Goal: Check status: Check status

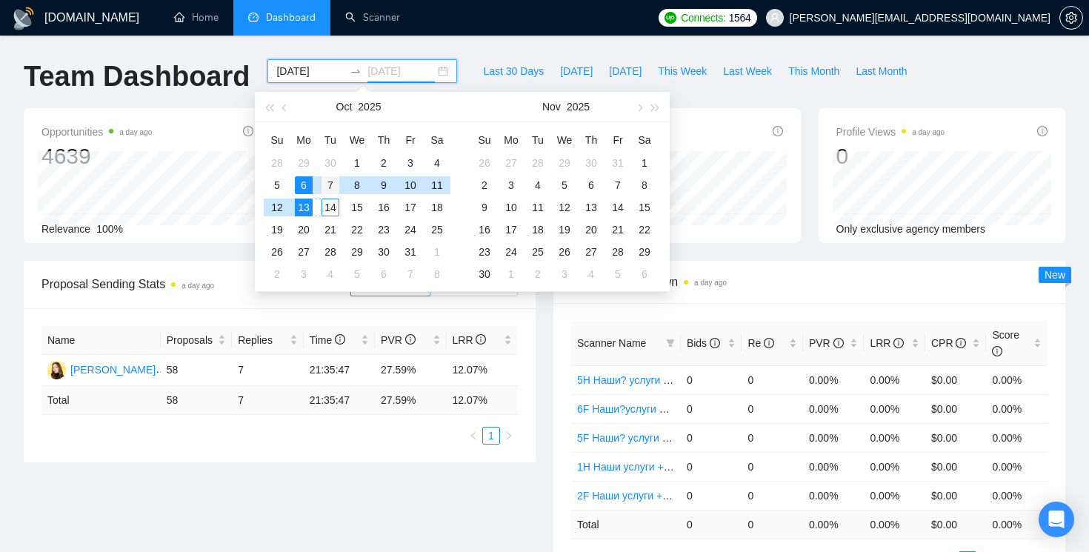
scroll to position [73, 0]
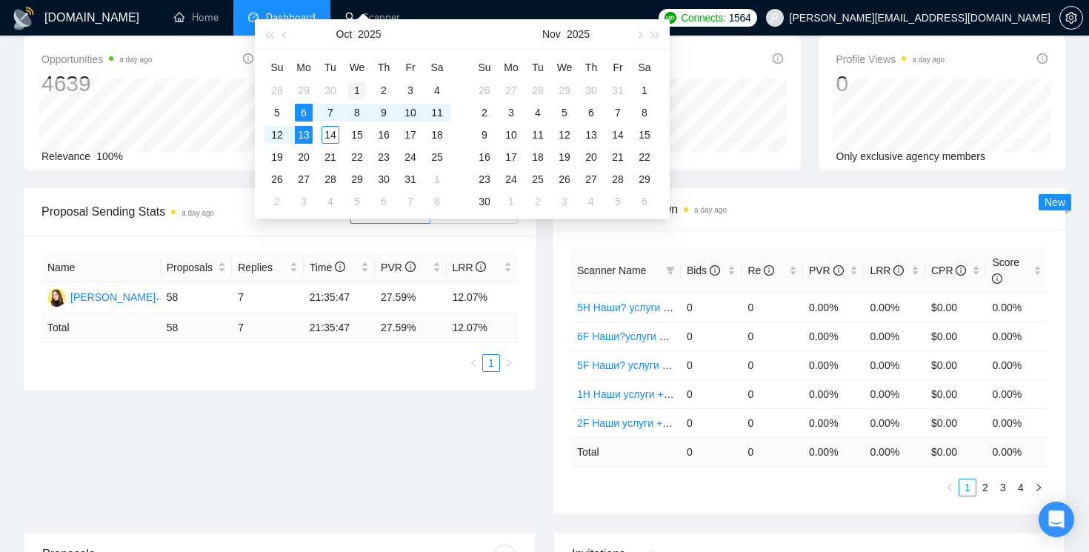
type input "[DATE]"
click at [364, 87] on div "1" at bounding box center [357, 90] width 18 height 18
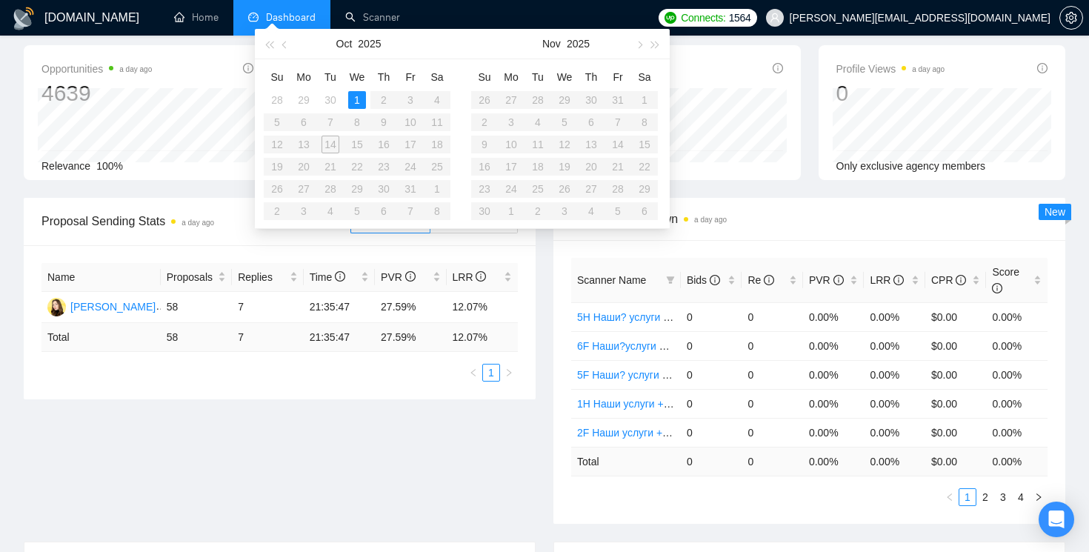
type input "[DATE]"
click at [331, 142] on table "Su Mo Tu We Th Fr Sa 28 29 30 1 2 3 4 5 6 7 8 9 10 11 12 13 14 15 16 17 18 19 2…" at bounding box center [357, 143] width 187 height 157
type input "[DATE]"
click at [288, 45] on button "button" at bounding box center [285, 44] width 16 height 30
click at [565, 93] on div "1" at bounding box center [565, 100] width 18 height 18
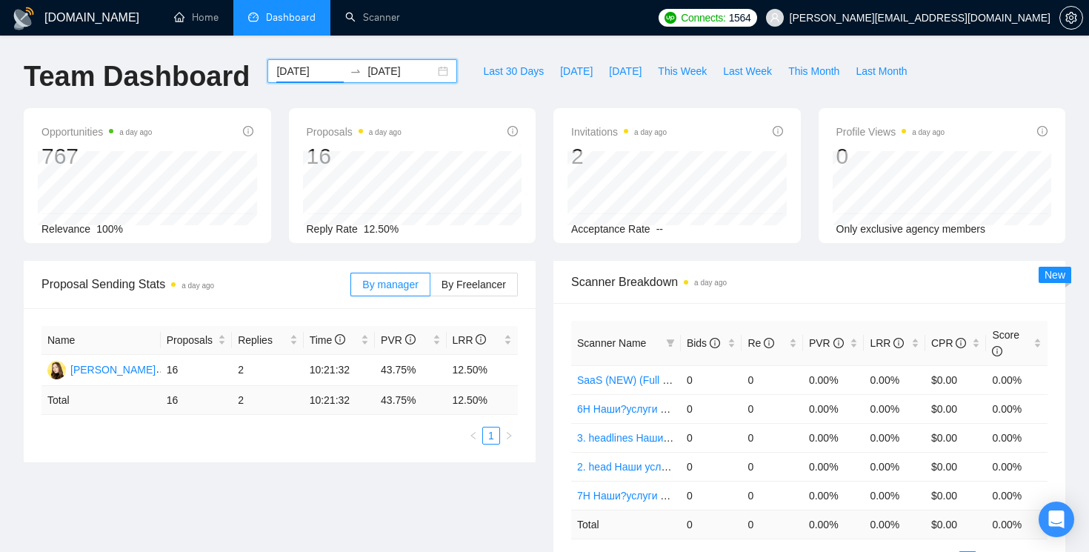
click at [442, 70] on div "[DATE] [DATE]" at bounding box center [362, 71] width 190 height 24
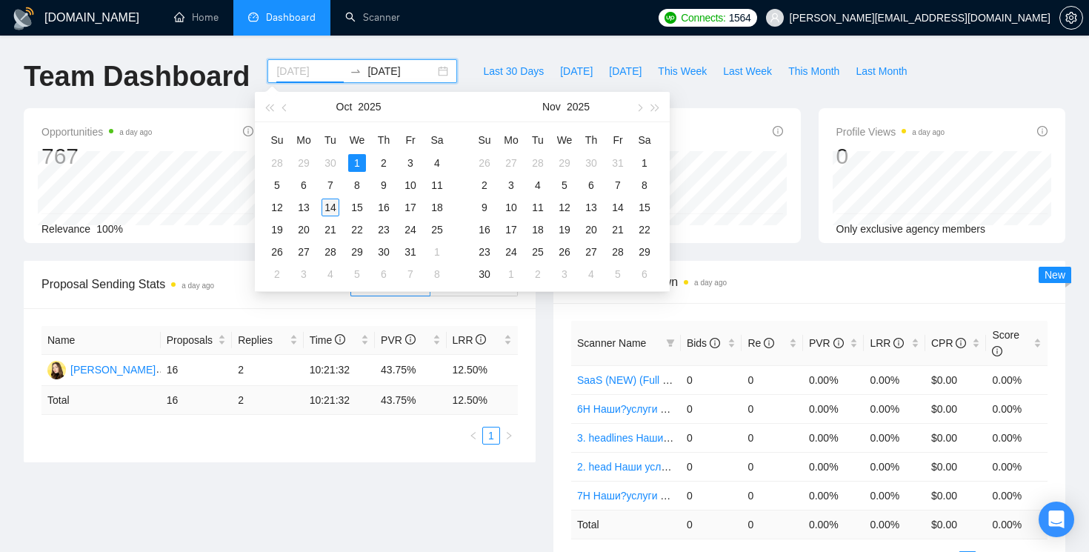
type input "[DATE]"
click at [331, 206] on div "14" at bounding box center [331, 208] width 18 height 18
click at [302, 62] on div "[DATE]" at bounding box center [362, 71] width 190 height 24
click at [316, 73] on input "[DATE]" at bounding box center [309, 71] width 67 height 16
type input "[DATE]"
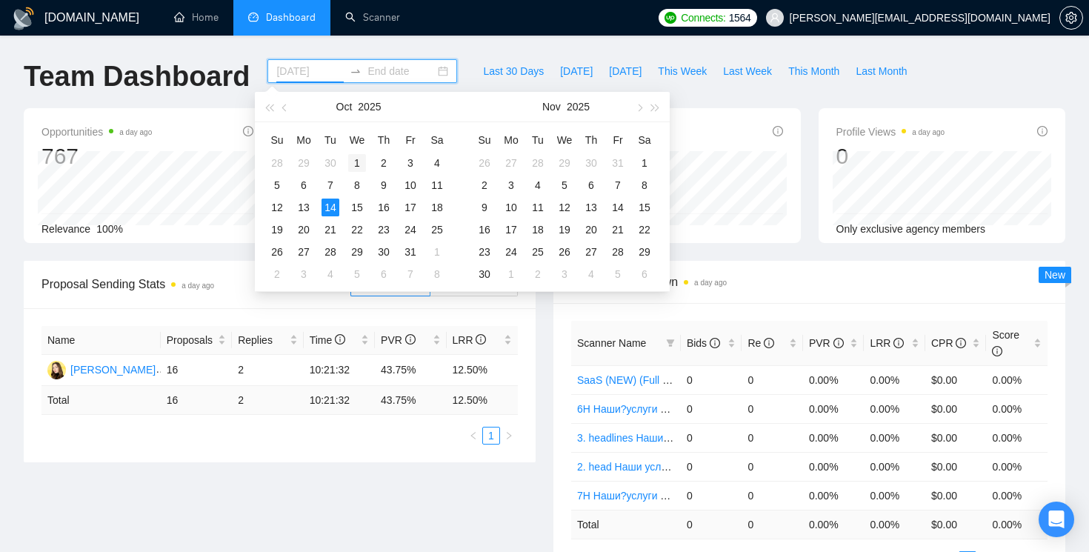
click at [359, 162] on div "1" at bounding box center [357, 163] width 18 height 18
type input "[DATE]"
click at [333, 205] on div "14" at bounding box center [331, 208] width 18 height 18
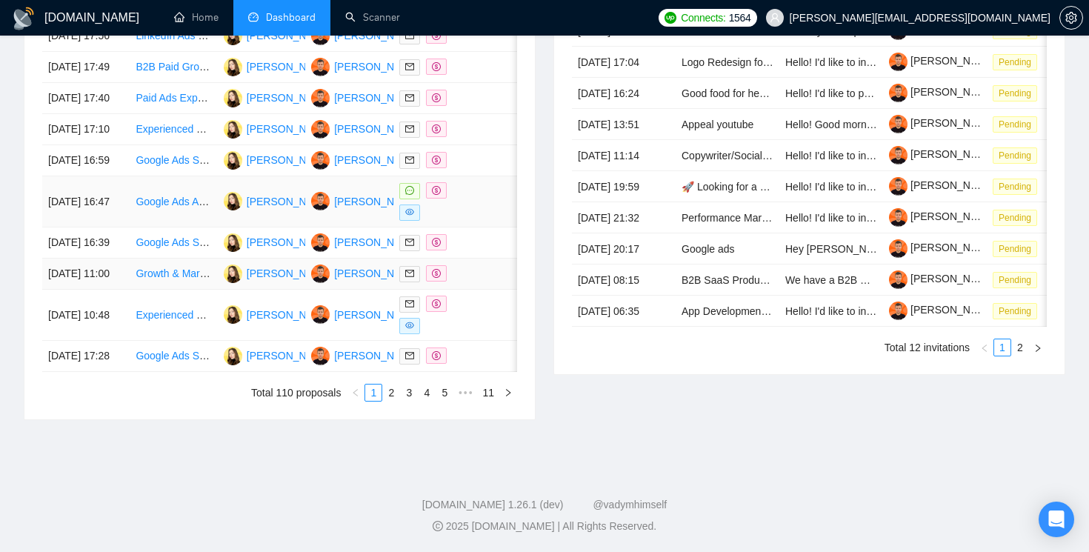
scroll to position [790, 0]
click at [436, 299] on icon "dollar" at bounding box center [436, 303] width 9 height 9
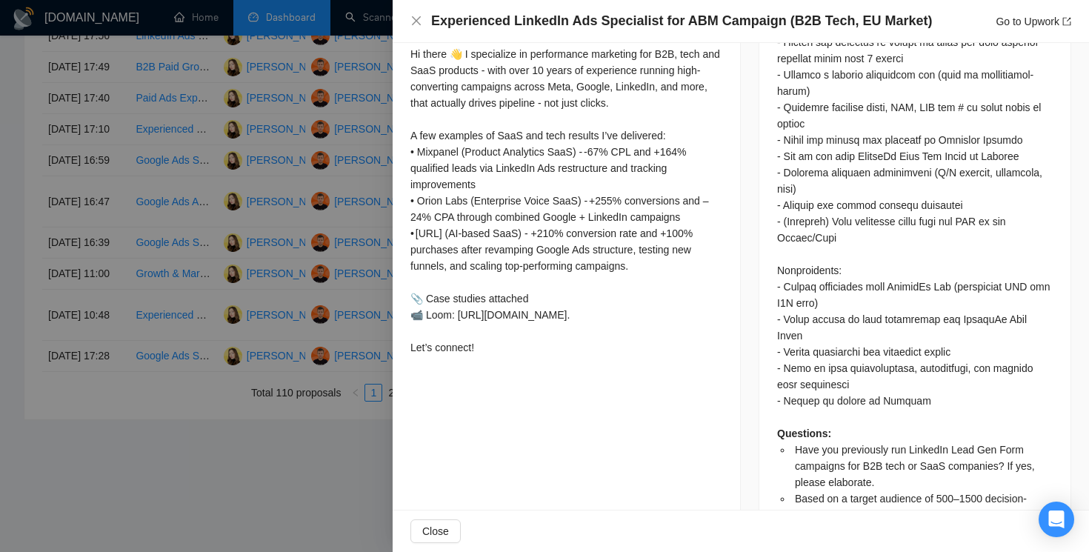
scroll to position [1013, 0]
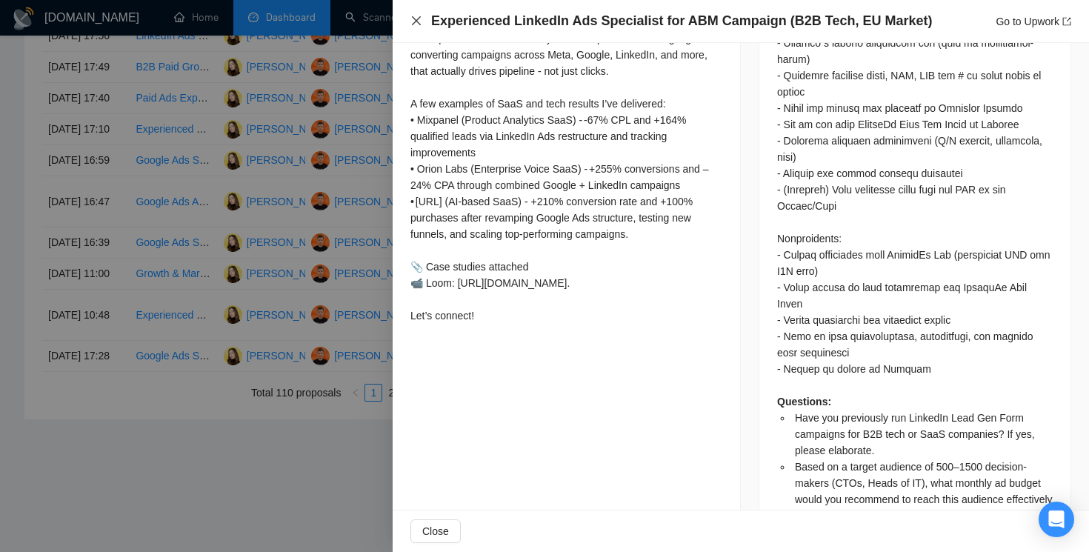
click at [418, 26] on icon "close" at bounding box center [416, 21] width 12 height 12
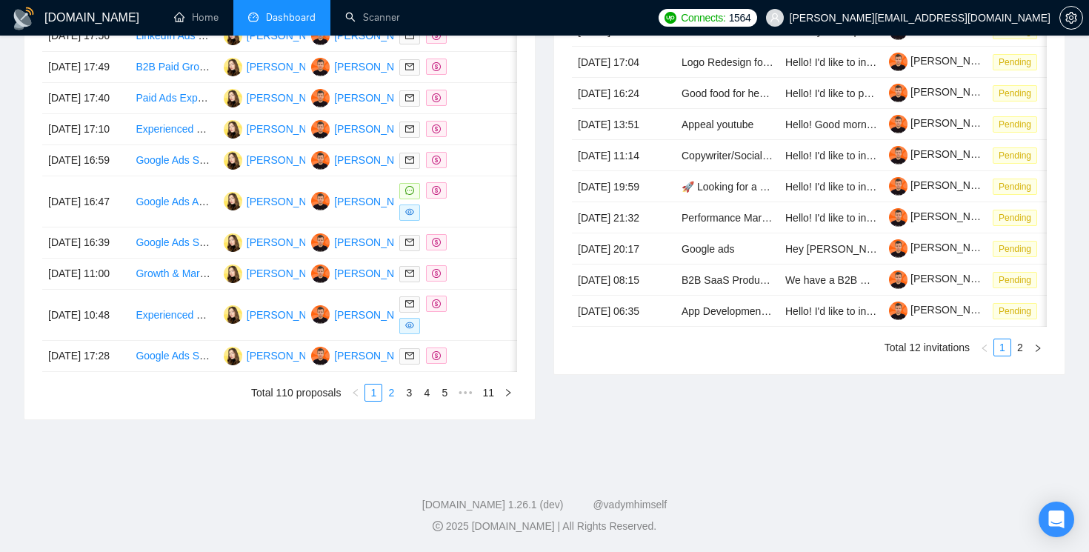
click at [390, 390] on link "2" at bounding box center [391, 392] width 16 height 16
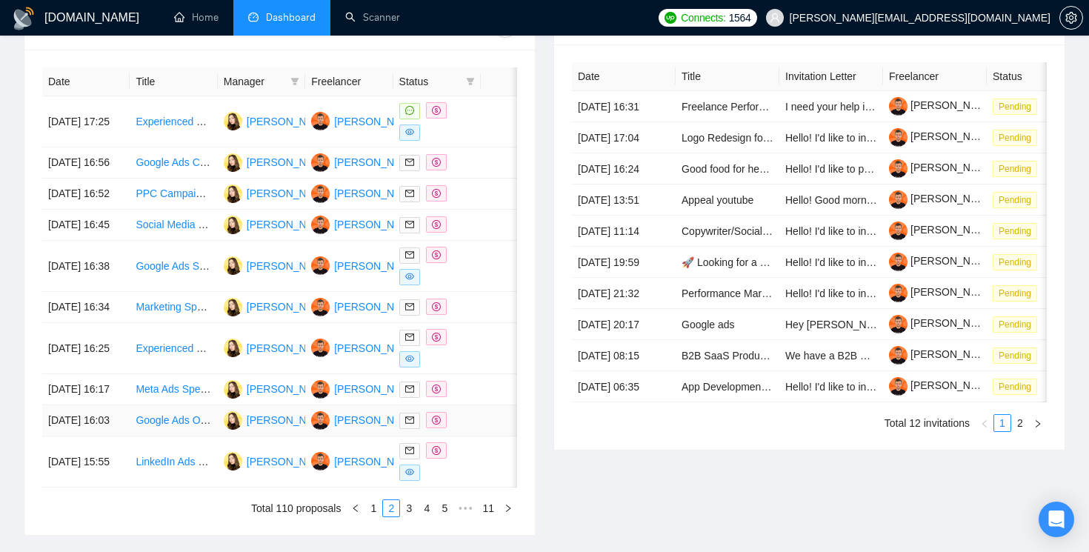
scroll to position [599, 0]
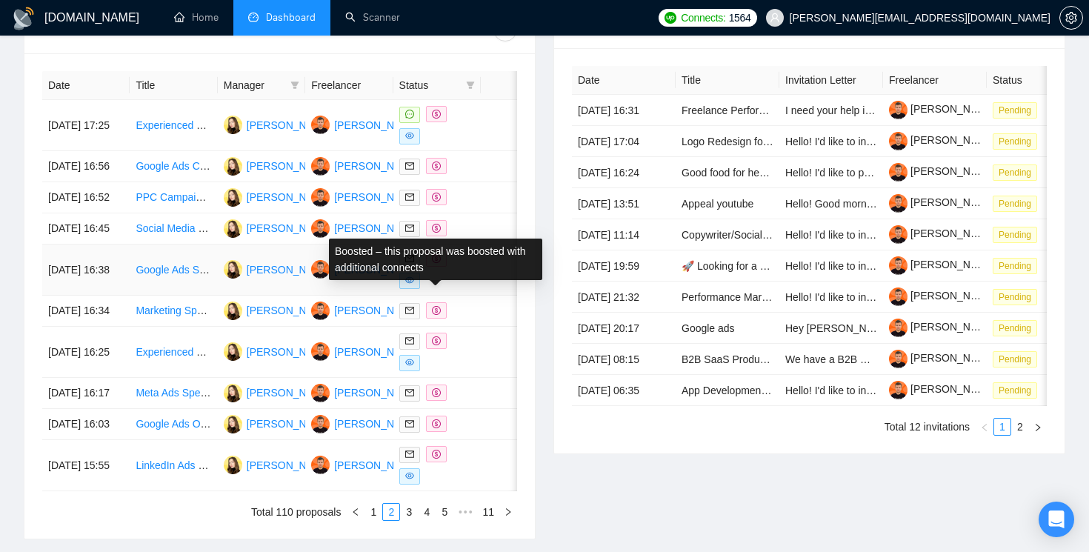
click at [436, 263] on icon "dollar" at bounding box center [436, 258] width 9 height 9
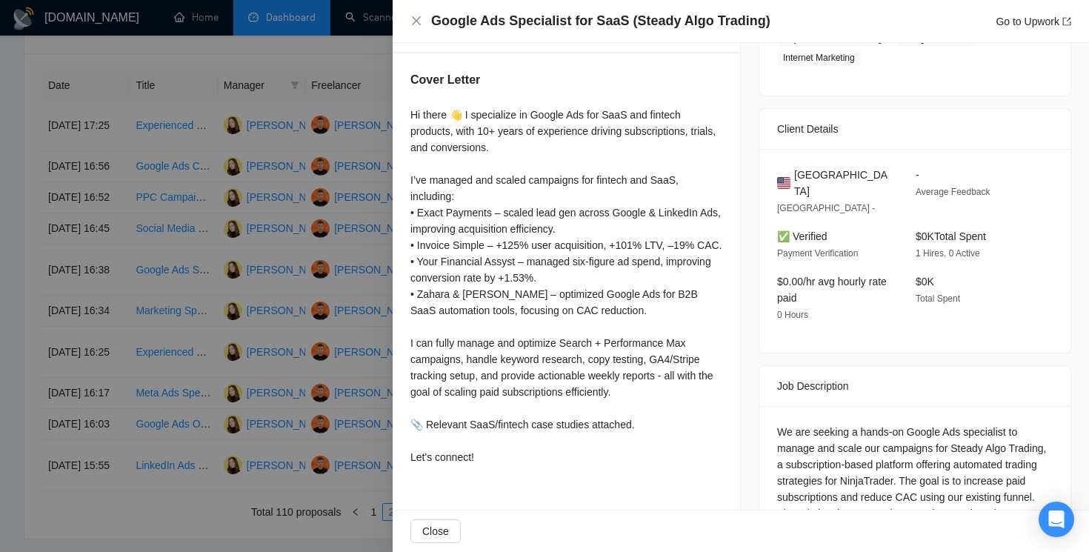
scroll to position [309, 0]
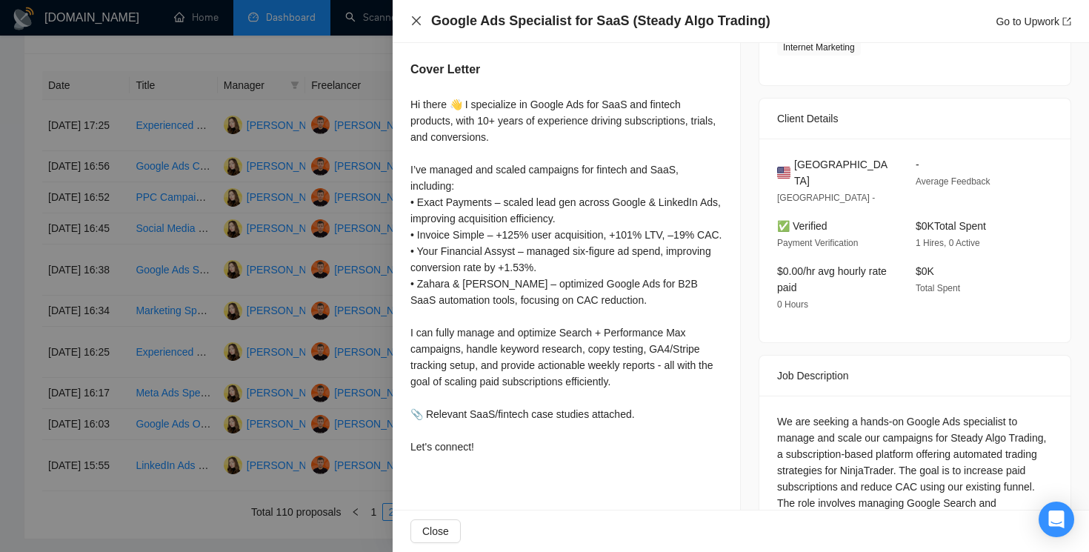
click at [417, 24] on icon "close" at bounding box center [416, 21] width 12 height 12
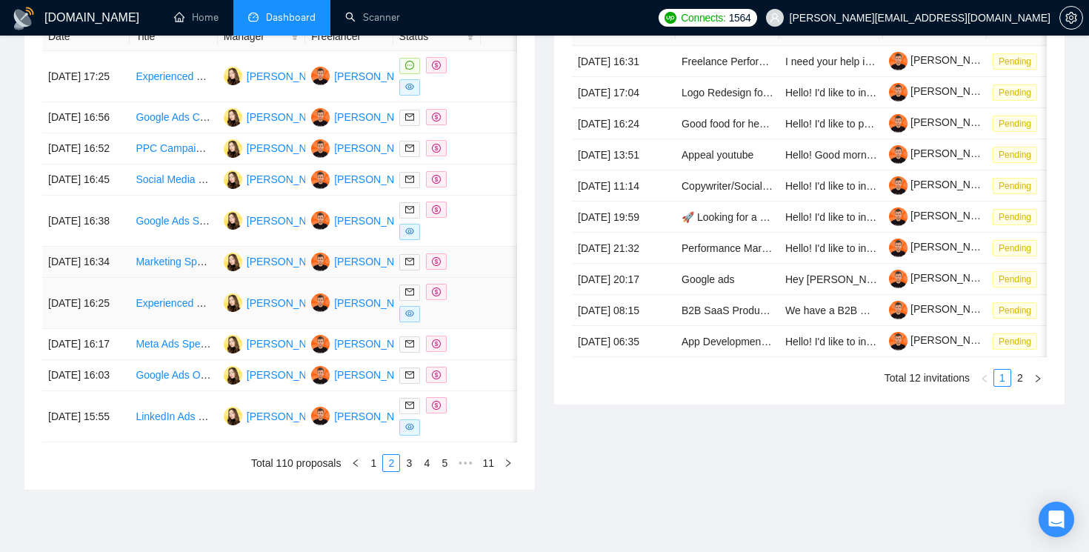
scroll to position [651, 0]
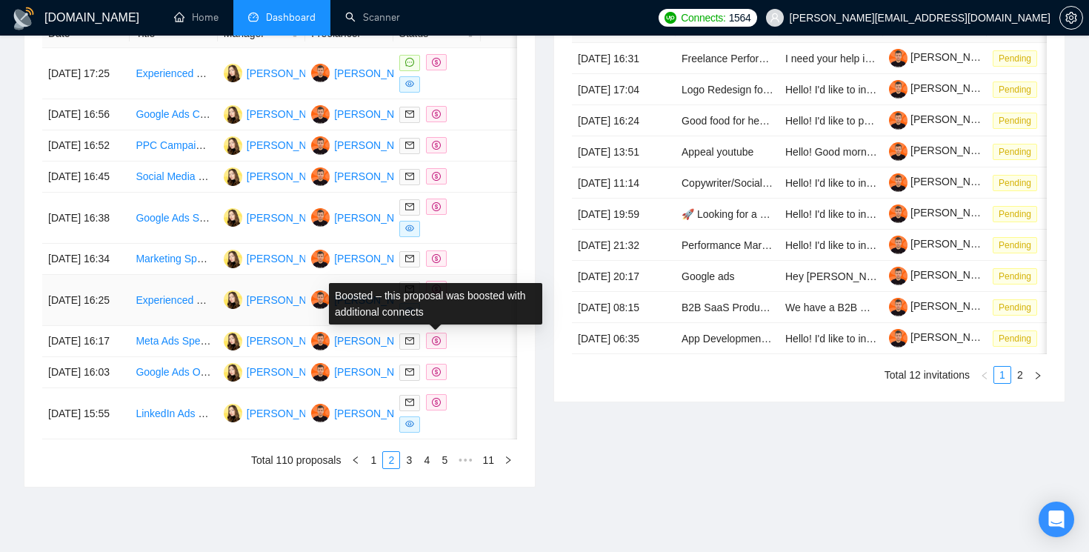
click at [433, 293] on icon "dollar" at bounding box center [436, 288] width 9 height 9
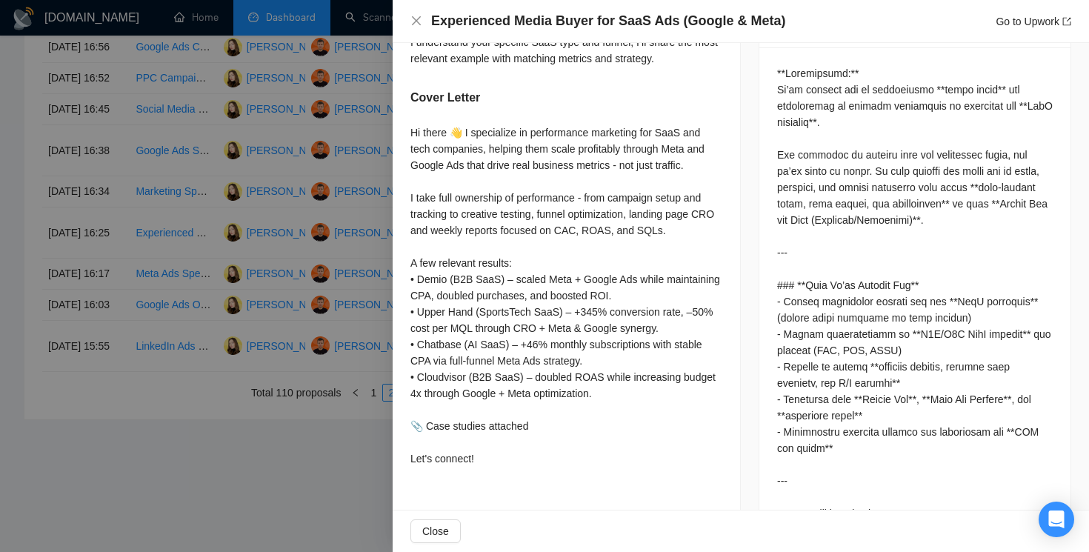
scroll to position [699, 0]
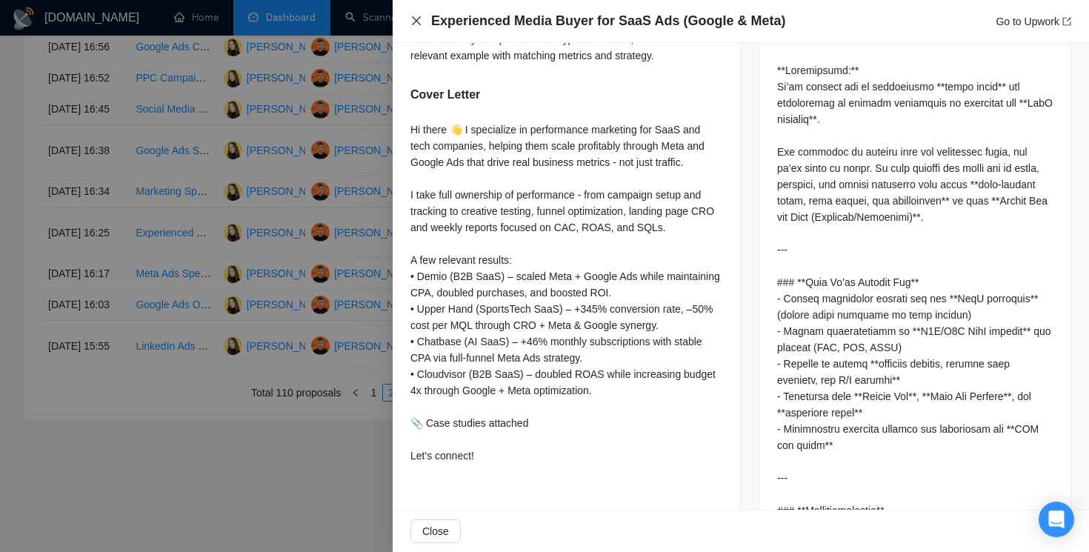
click at [416, 26] on icon "close" at bounding box center [416, 21] width 12 height 12
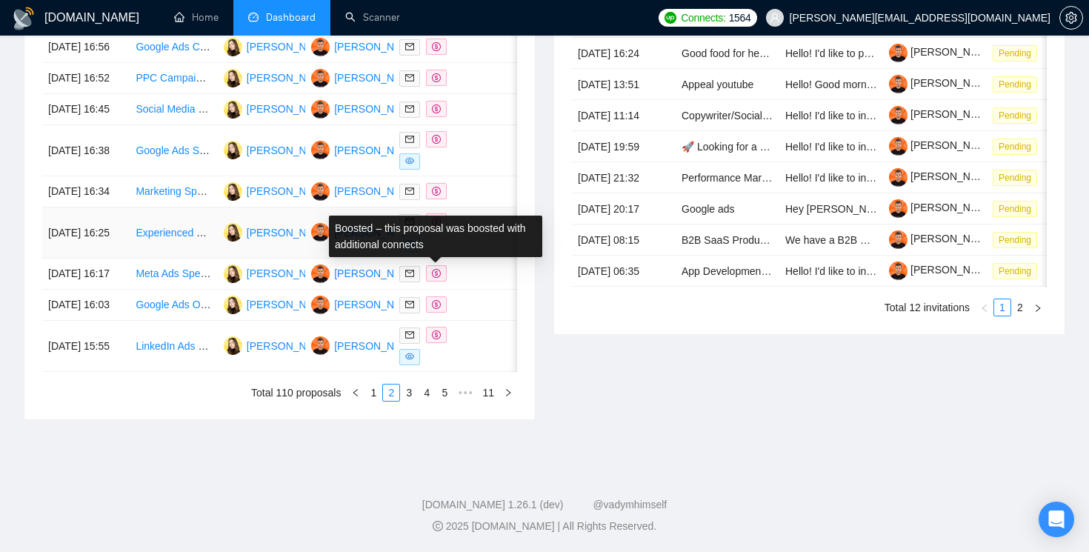
click at [433, 226] on icon "dollar" at bounding box center [436, 221] width 9 height 9
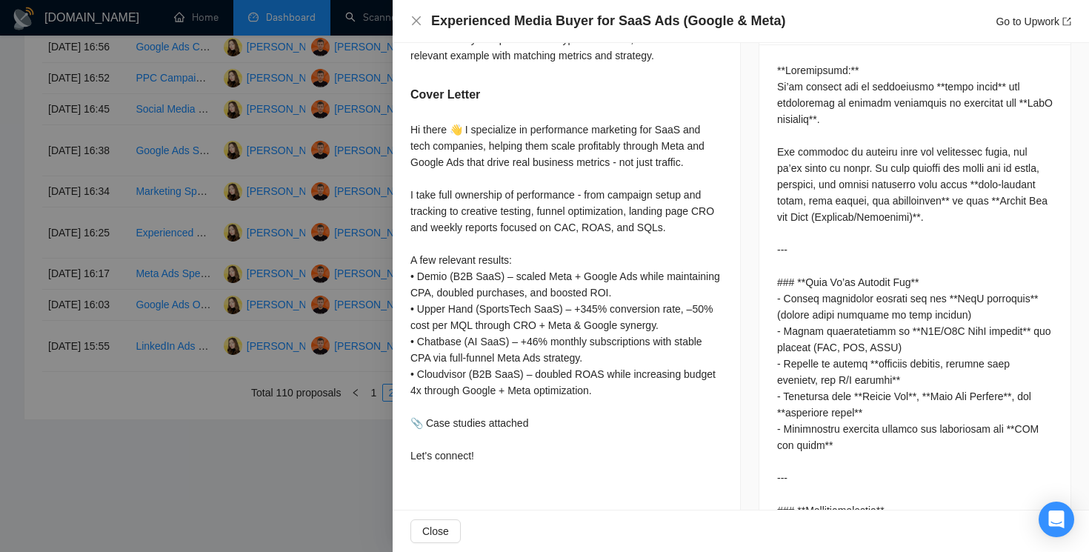
scroll to position [705, 0]
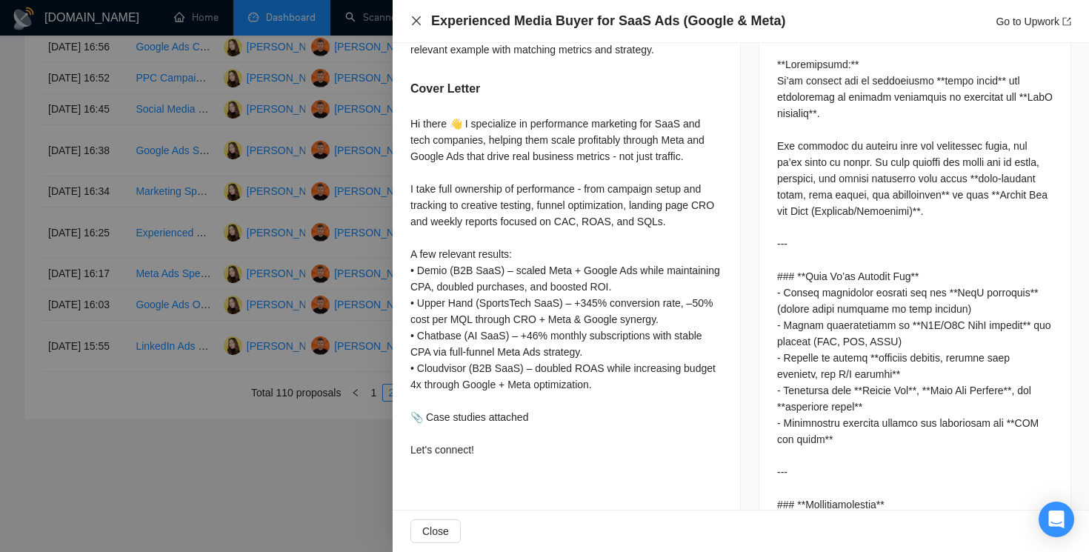
click at [420, 22] on icon "close" at bounding box center [416, 21] width 12 height 12
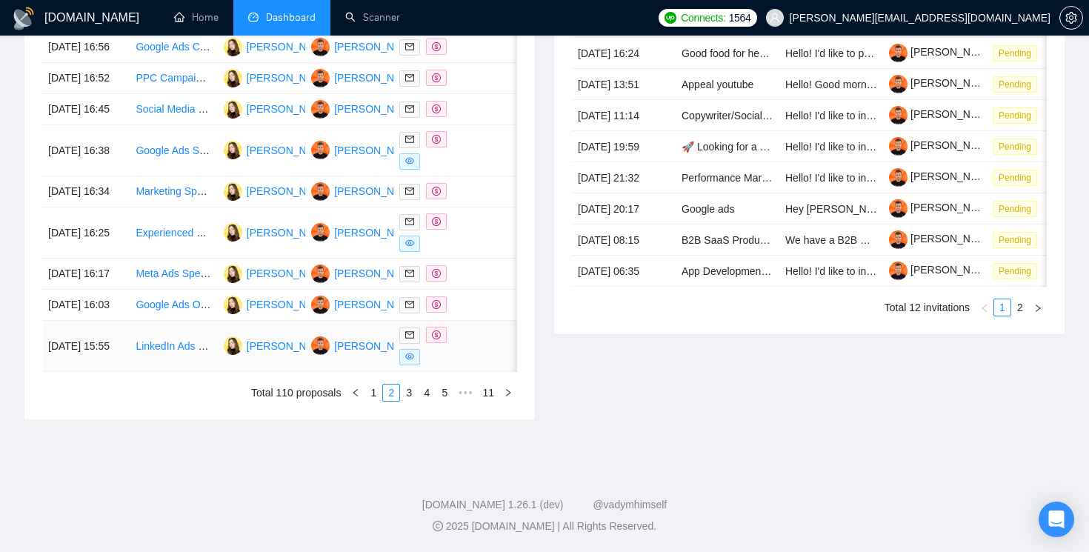
click at [437, 339] on icon "dollar" at bounding box center [436, 334] width 9 height 9
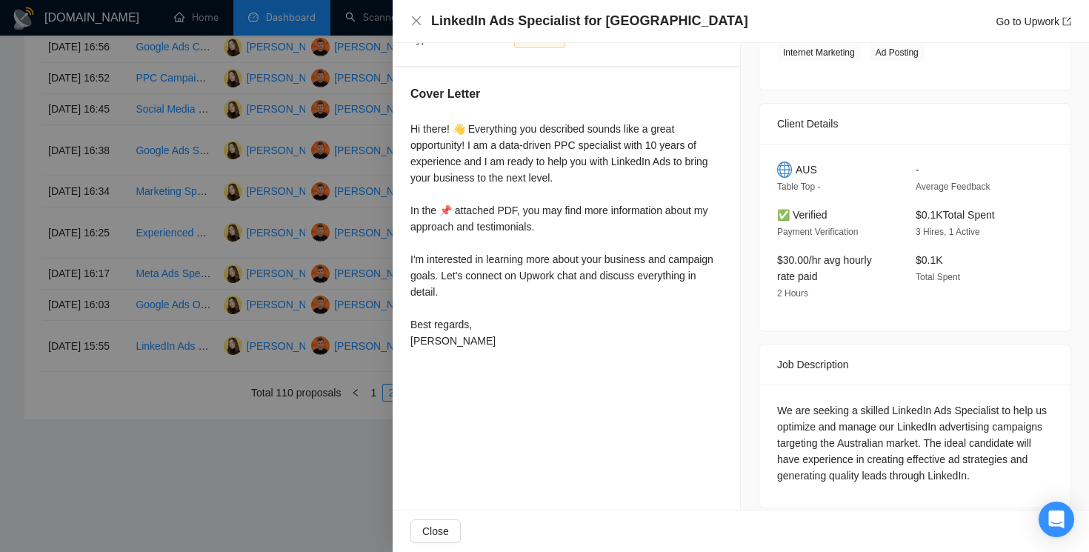
scroll to position [299, 0]
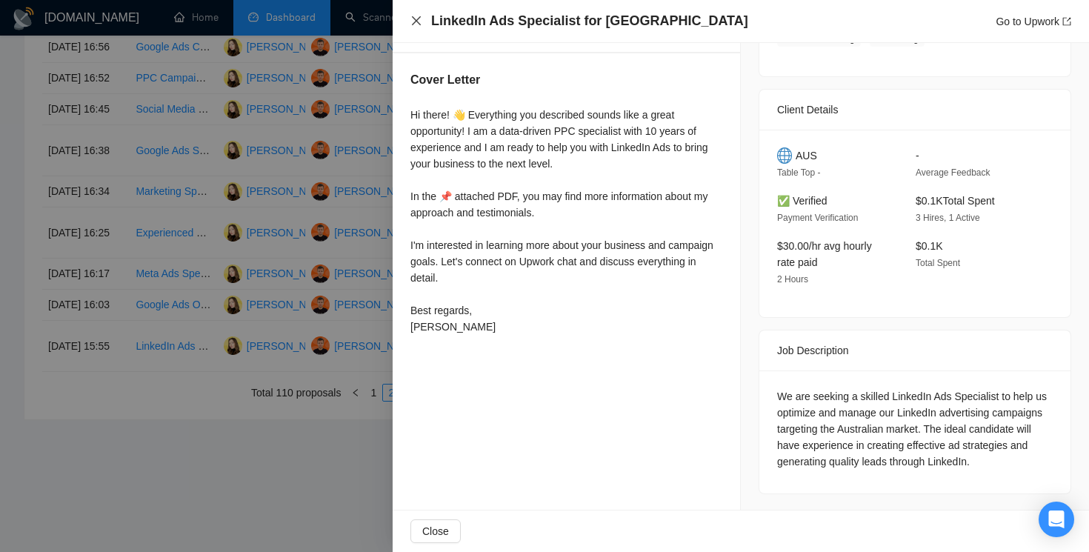
click at [416, 19] on icon "close" at bounding box center [416, 21] width 12 height 12
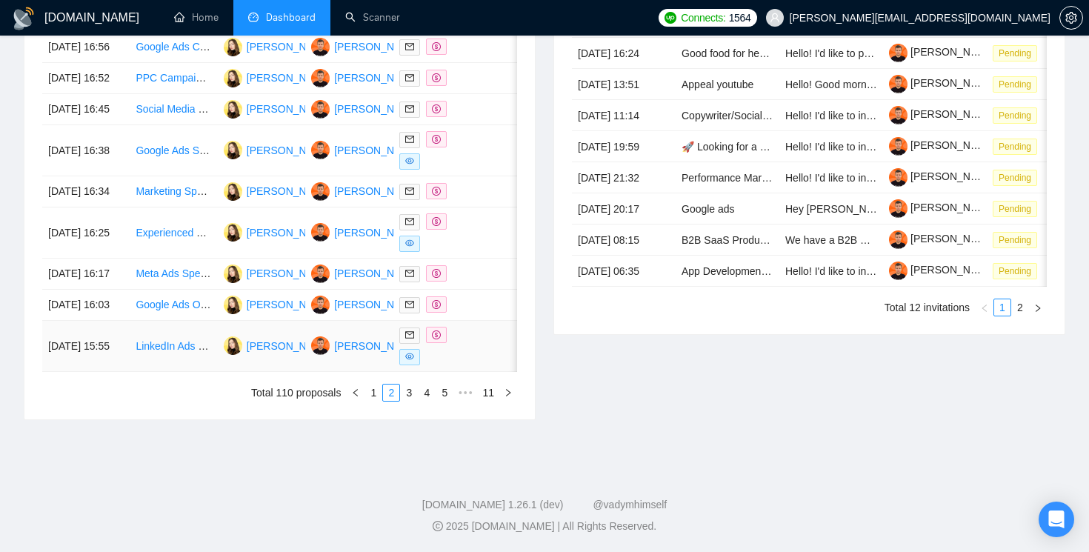
click at [436, 336] on icon "dollar" at bounding box center [436, 334] width 9 height 9
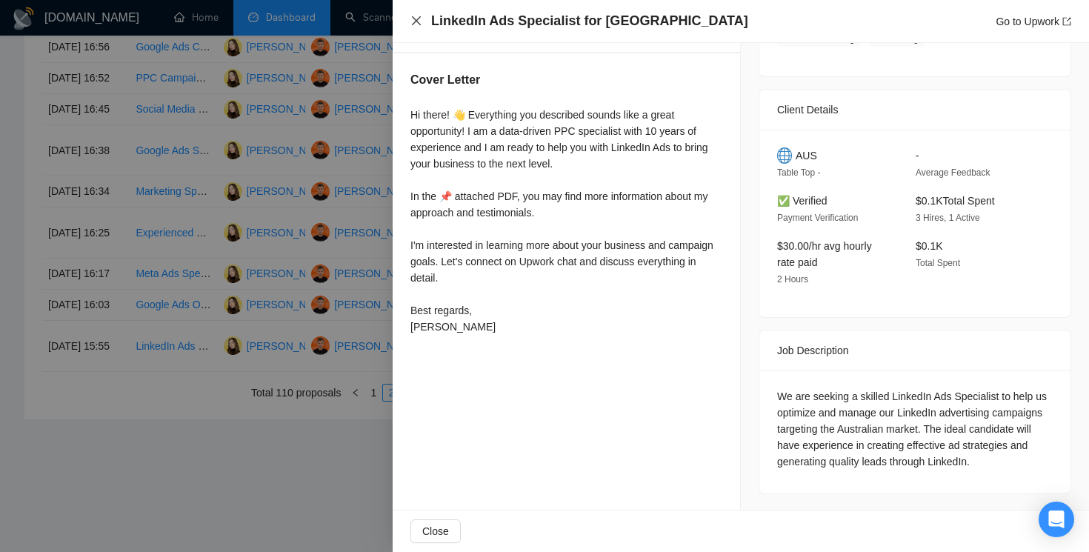
click at [413, 15] on icon "close" at bounding box center [416, 21] width 12 height 12
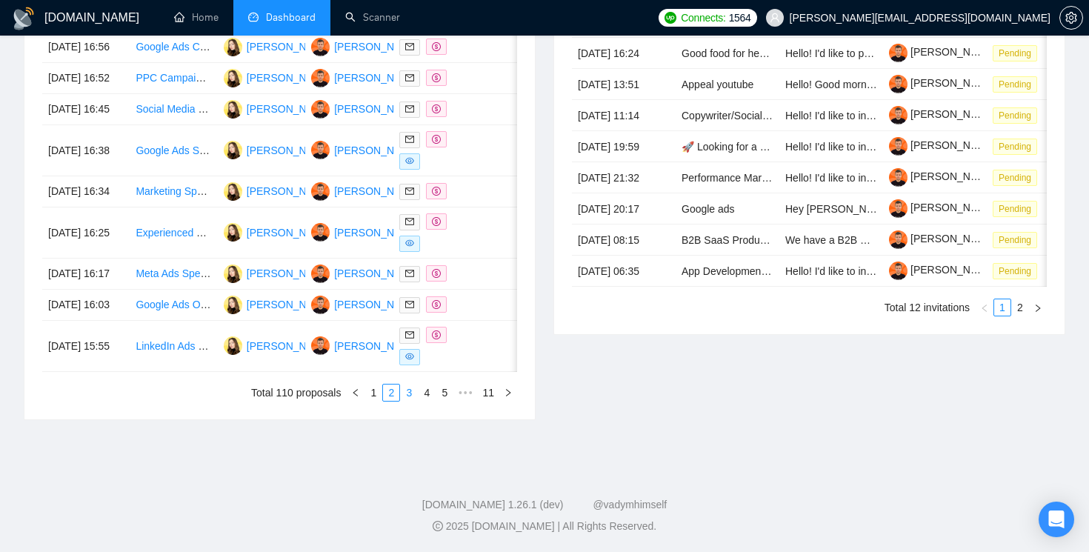
click at [409, 393] on link "3" at bounding box center [409, 392] width 16 height 16
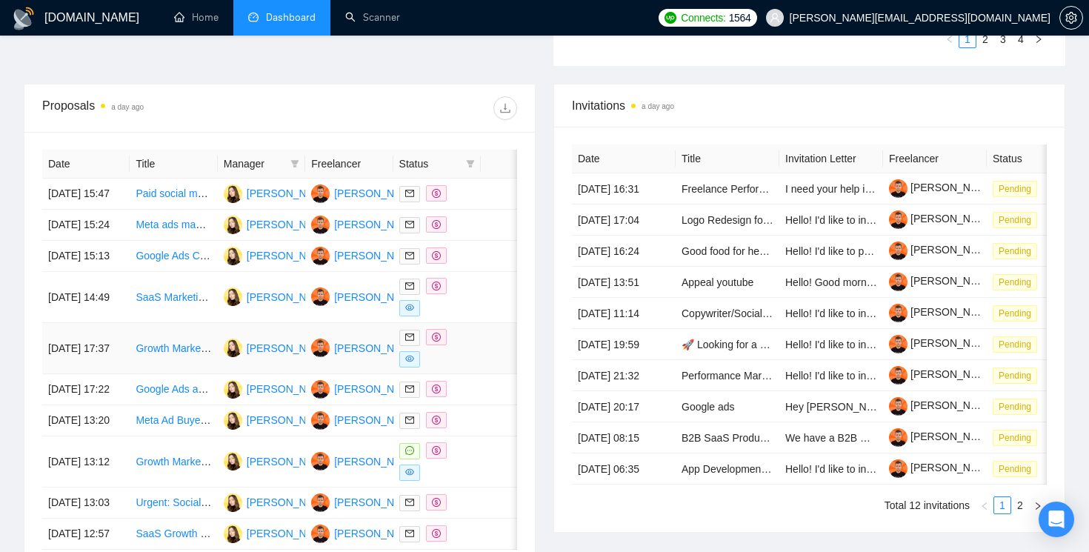
scroll to position [465, 0]
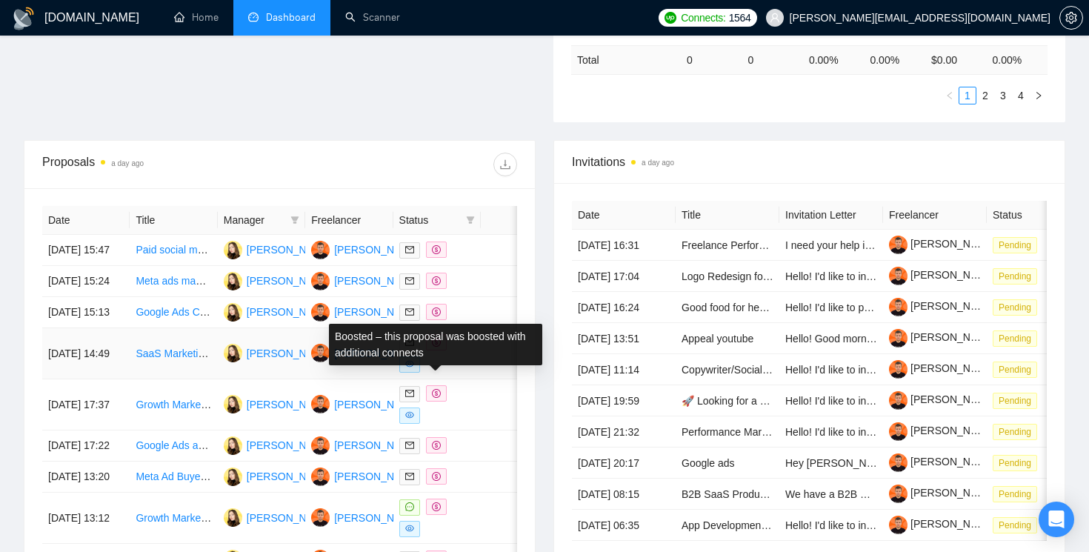
click at [436, 347] on icon "dollar" at bounding box center [436, 342] width 9 height 9
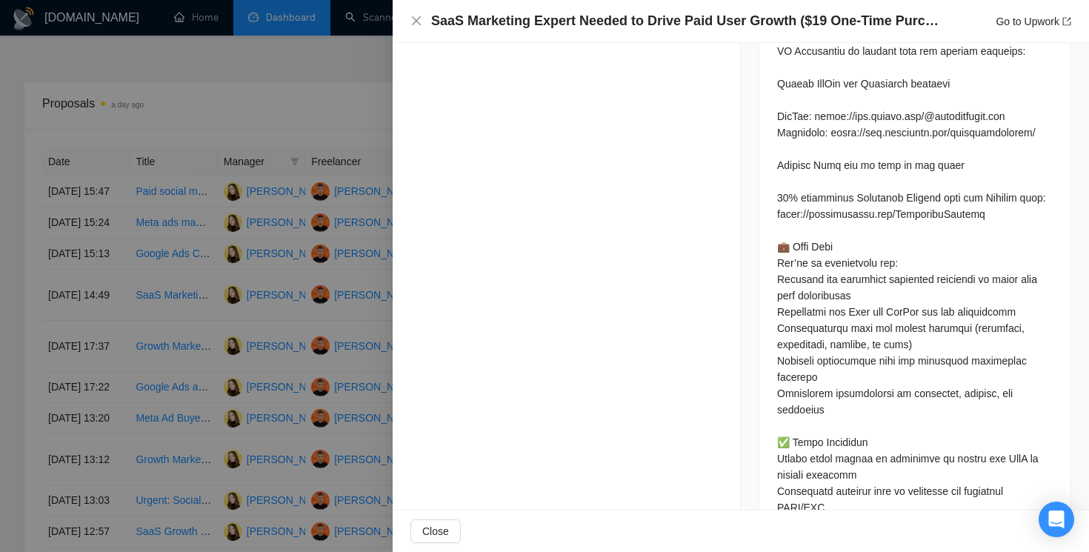
scroll to position [821, 0]
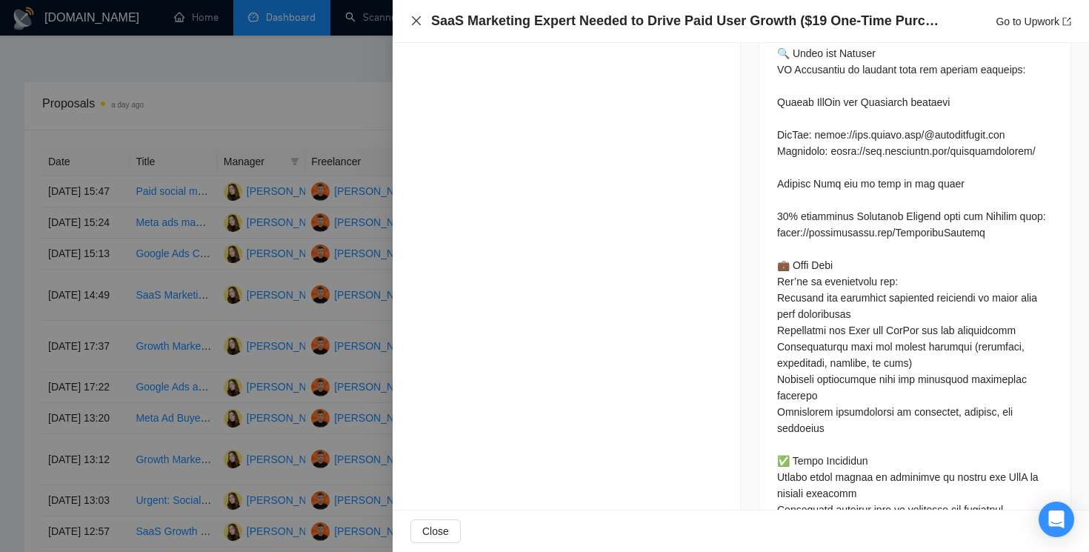
click at [419, 23] on icon "close" at bounding box center [416, 21] width 12 height 12
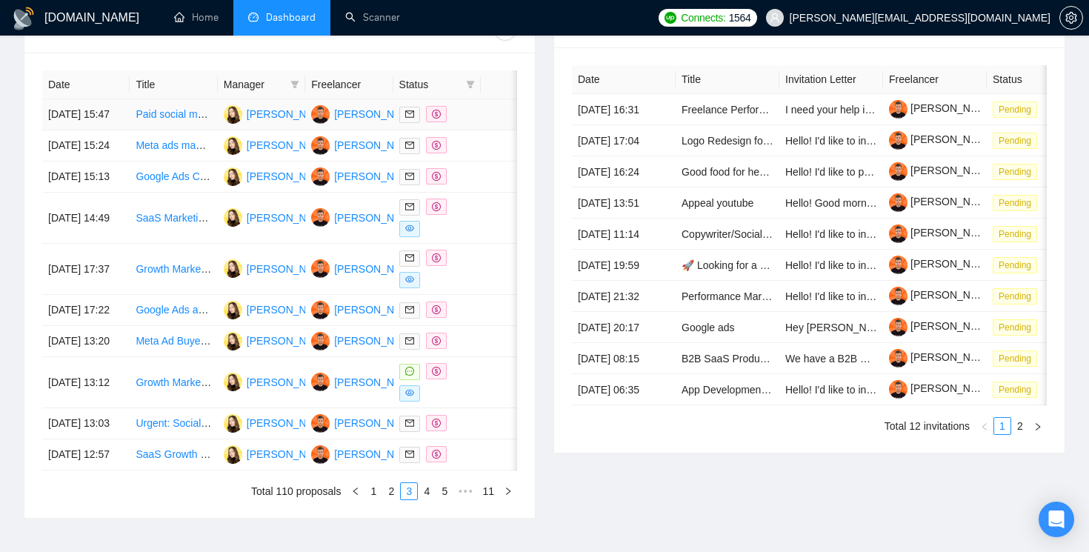
scroll to position [643, 0]
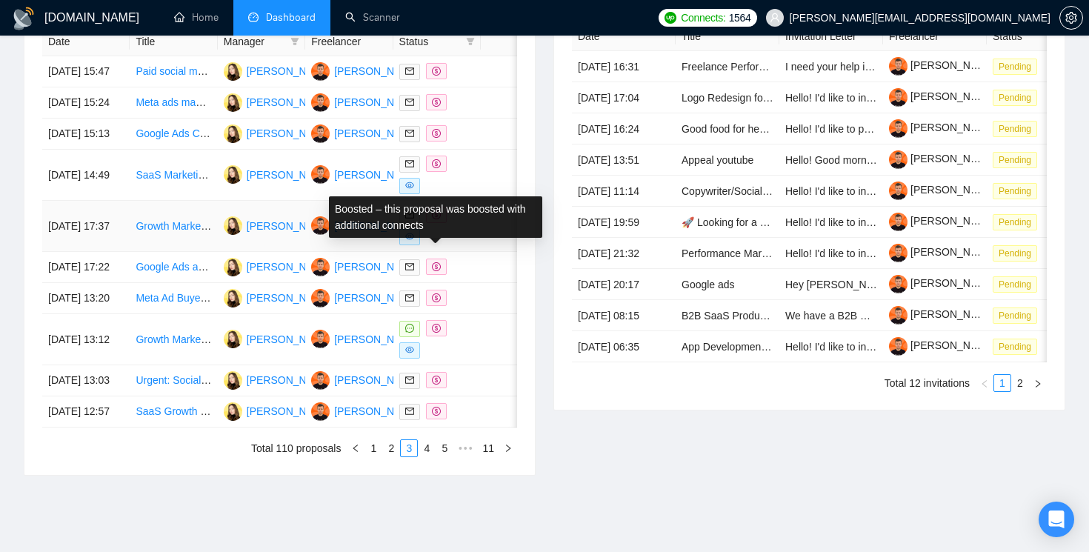
click at [433, 219] on icon "dollar" at bounding box center [436, 214] width 9 height 9
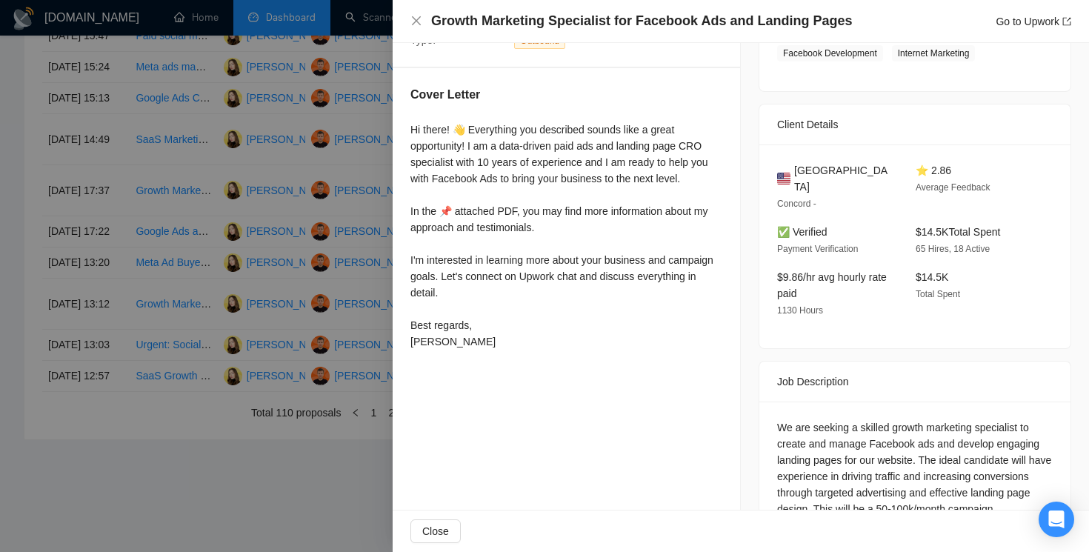
scroll to position [295, 0]
